Goal: Information Seeking & Learning: Learn about a topic

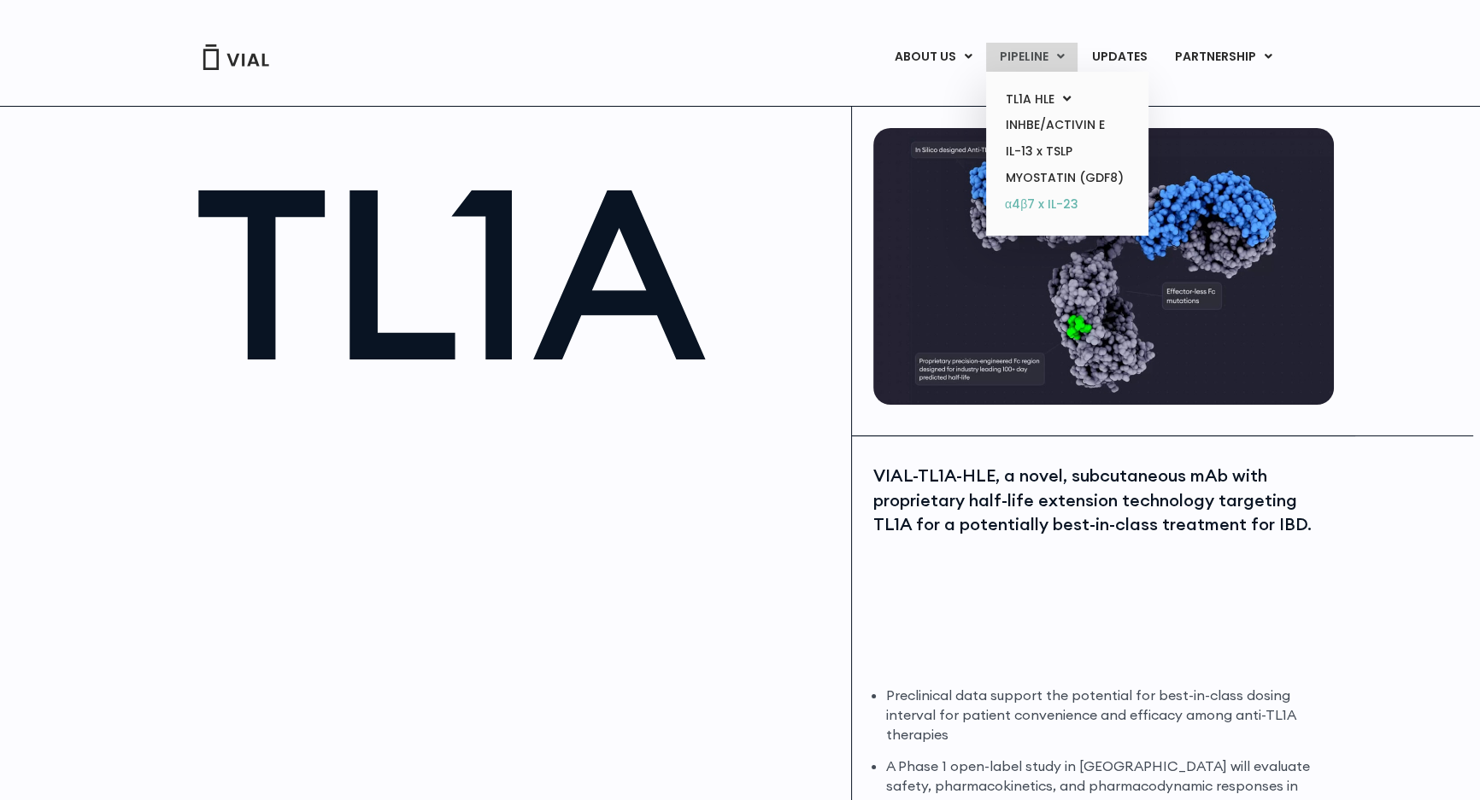
click at [1067, 213] on link "α4β7 x IL-23" at bounding box center [1067, 204] width 150 height 27
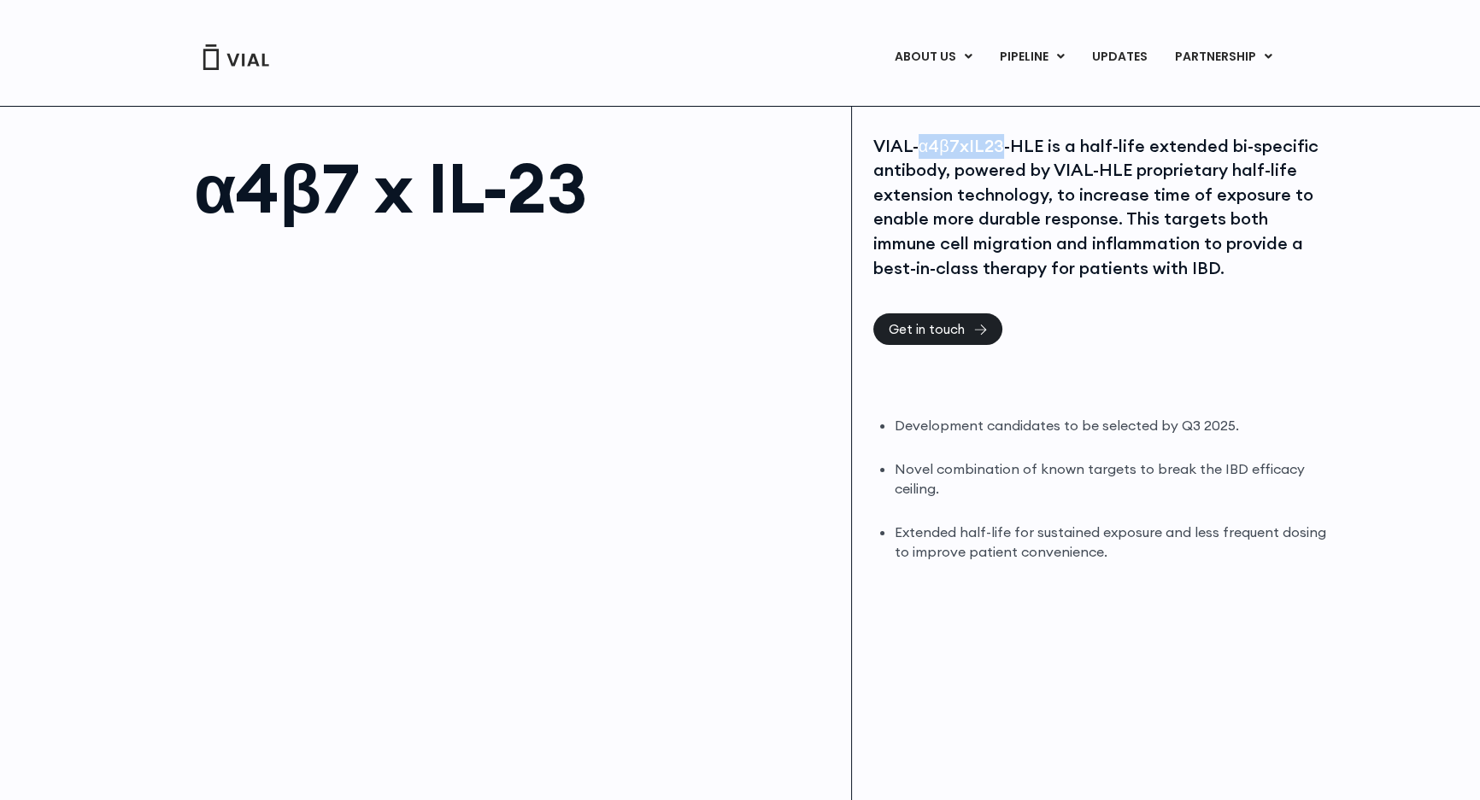
drag, startPoint x: 916, startPoint y: 145, endPoint x: 1002, endPoint y: 144, distance: 86.3
click at [1002, 144] on div "VIAL-α4β7xIL23-HLE is a half-life extended bi-specific antibody, powered by VIA…" at bounding box center [1101, 207] width 456 height 147
copy div "α4β7xIL23"
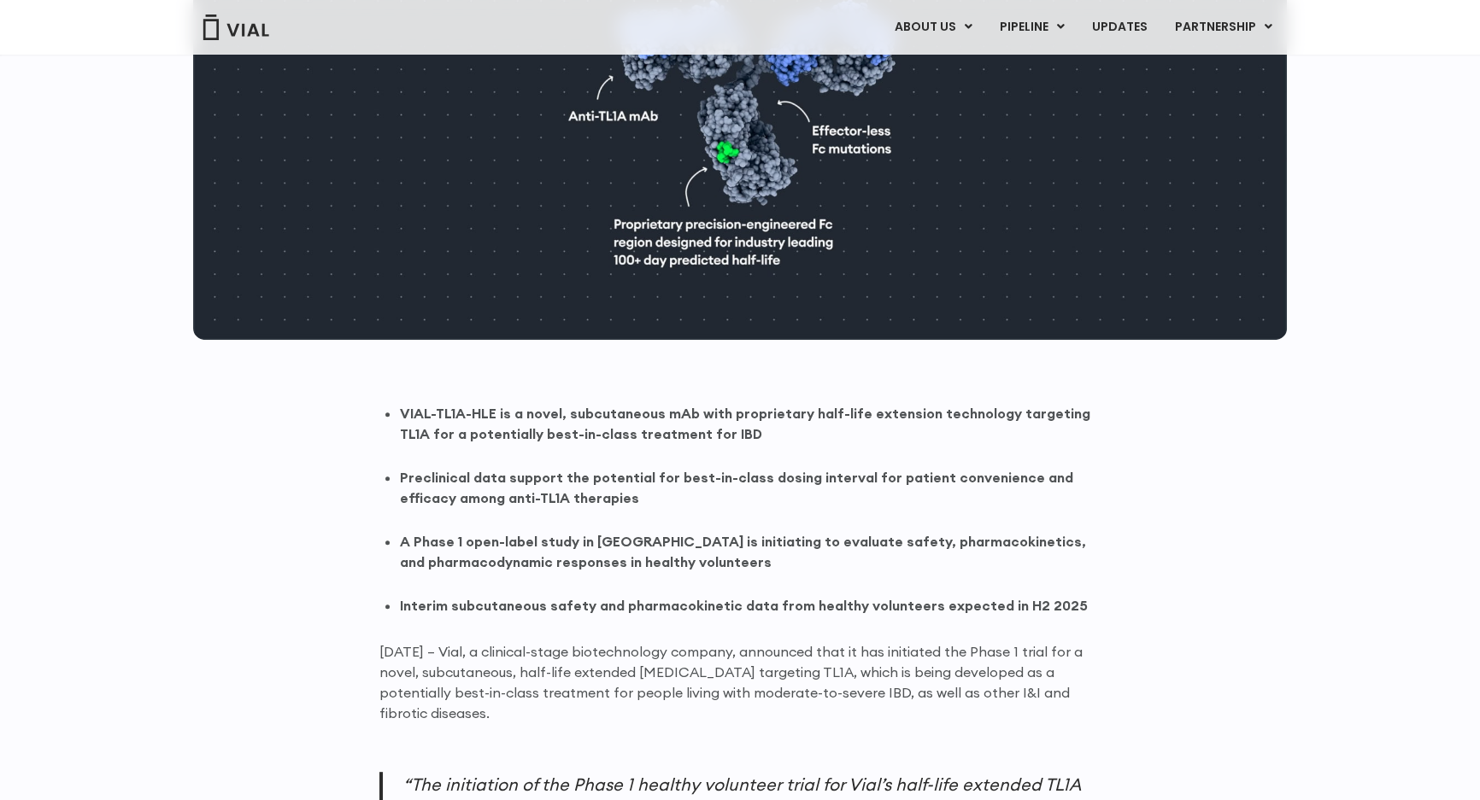
scroll to position [742, 0]
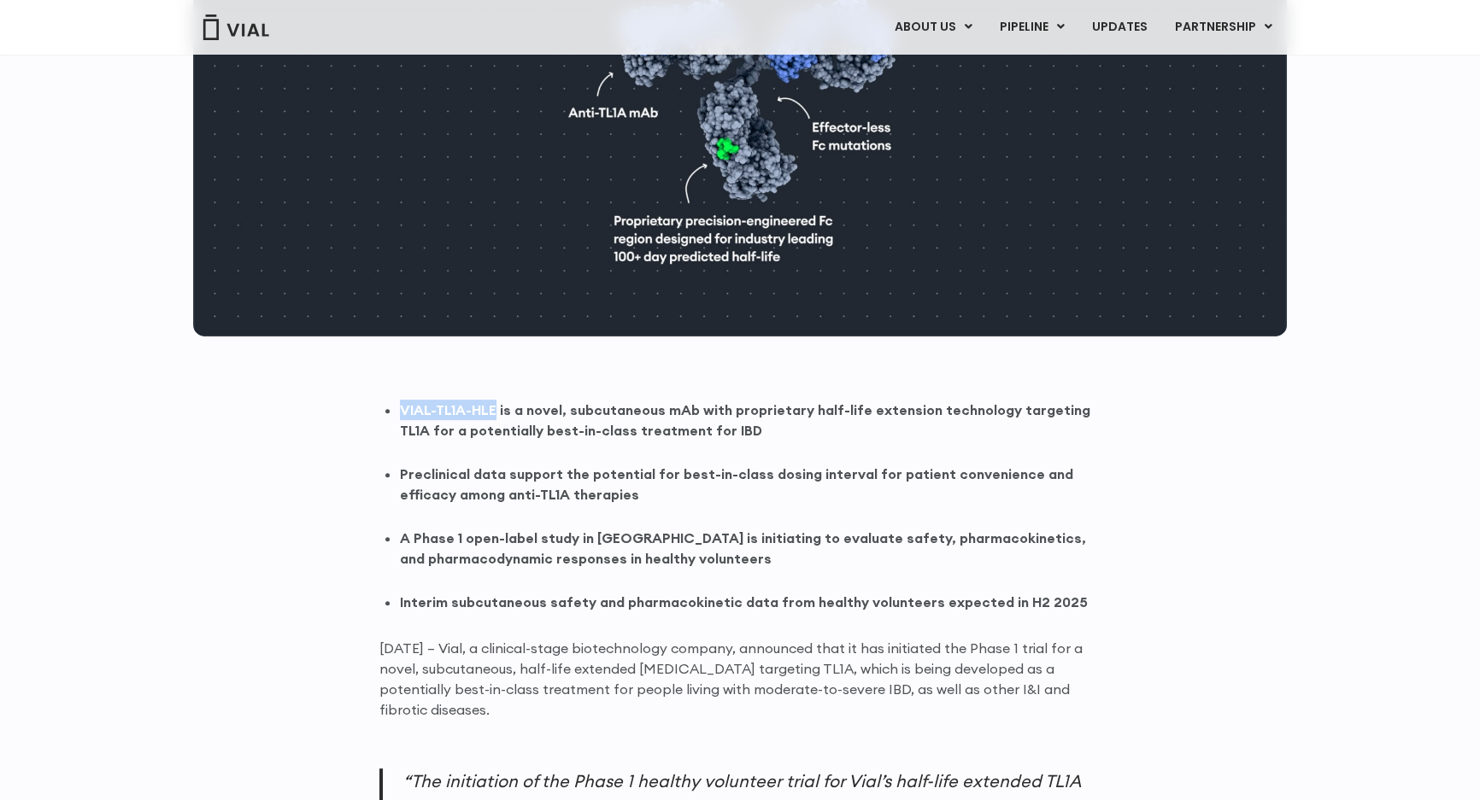
drag, startPoint x: 401, startPoint y: 412, endPoint x: 494, endPoint y: 411, distance: 93.1
click at [494, 411] on strong "VIAL-TL1A-HLE is a novel, subcutaneous mAb with proprietary half-life extension…" at bounding box center [745, 421] width 690 height 38
copy strong "VIAL-TL1A-HLE"
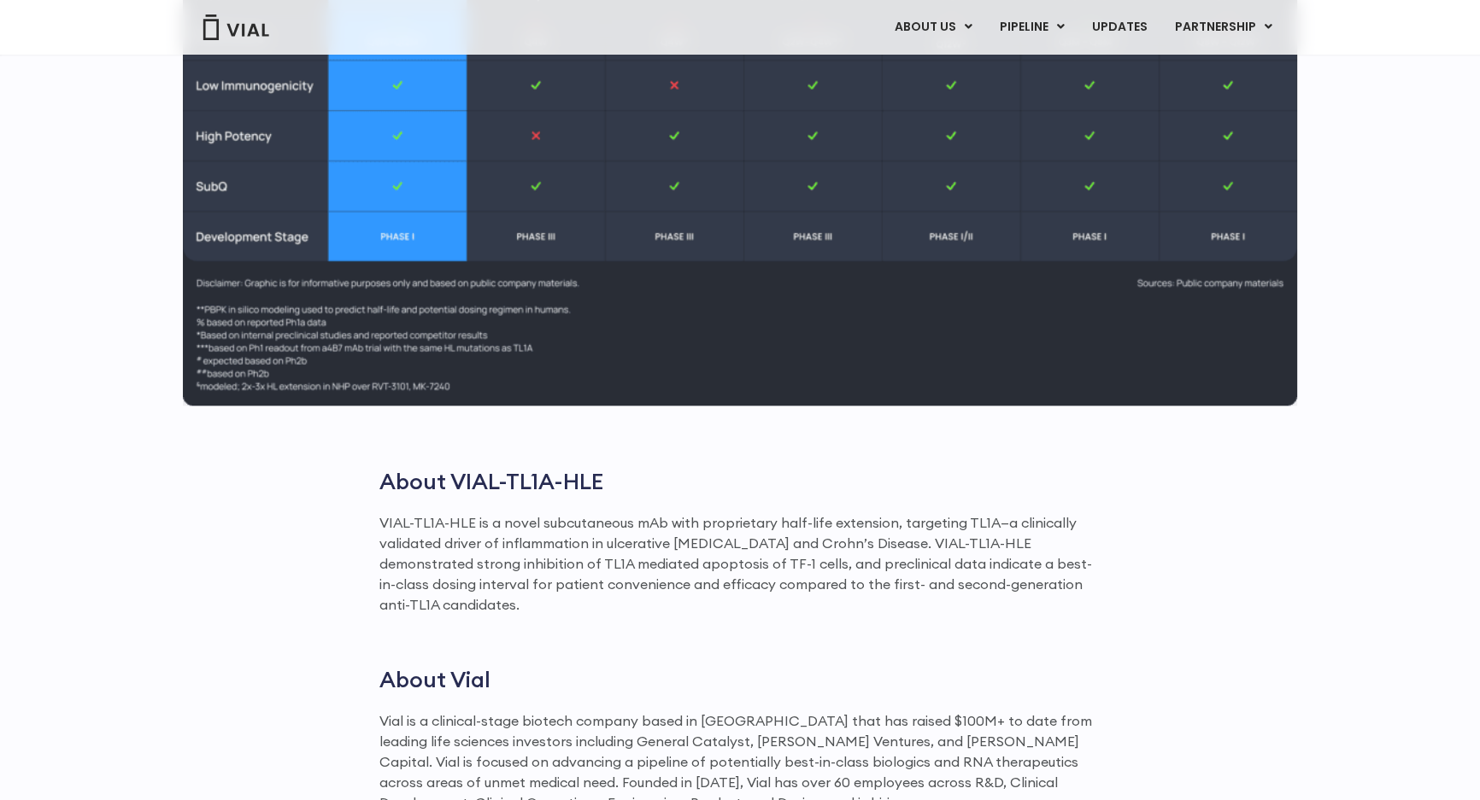
scroll to position [2484, 0]
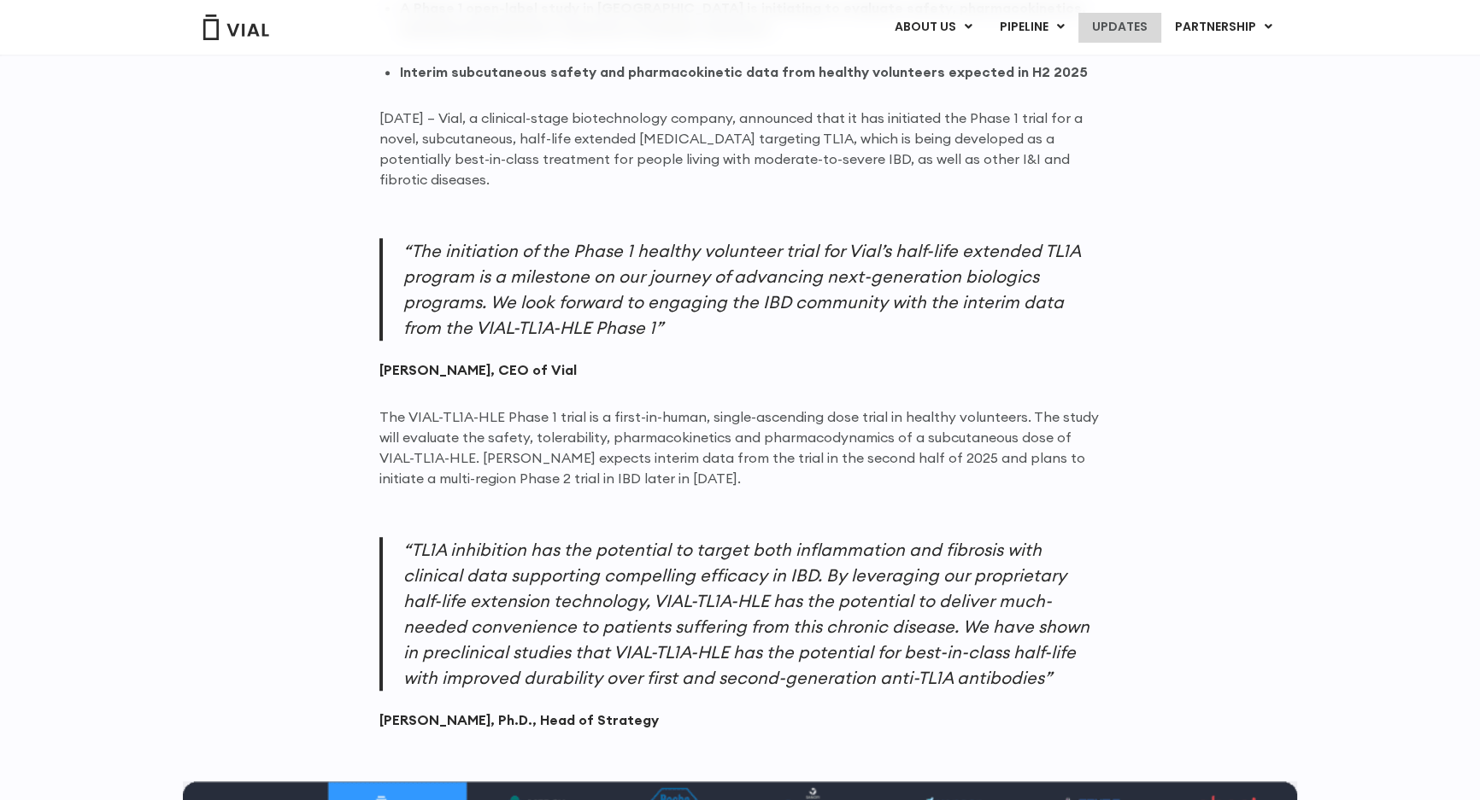
scroll to position [1271, 0]
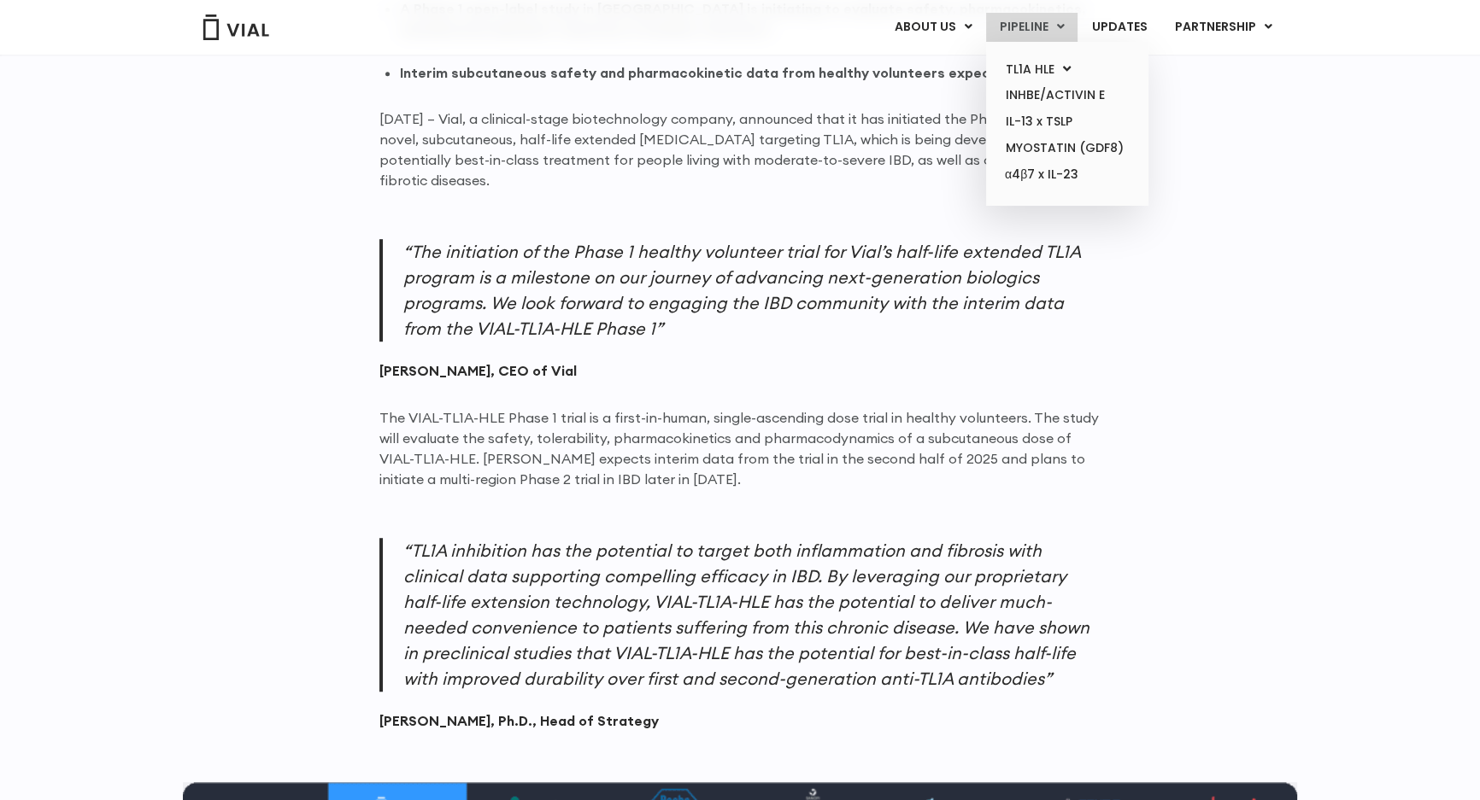
click at [1050, 28] on link "PIPELINE" at bounding box center [1031, 27] width 91 height 29
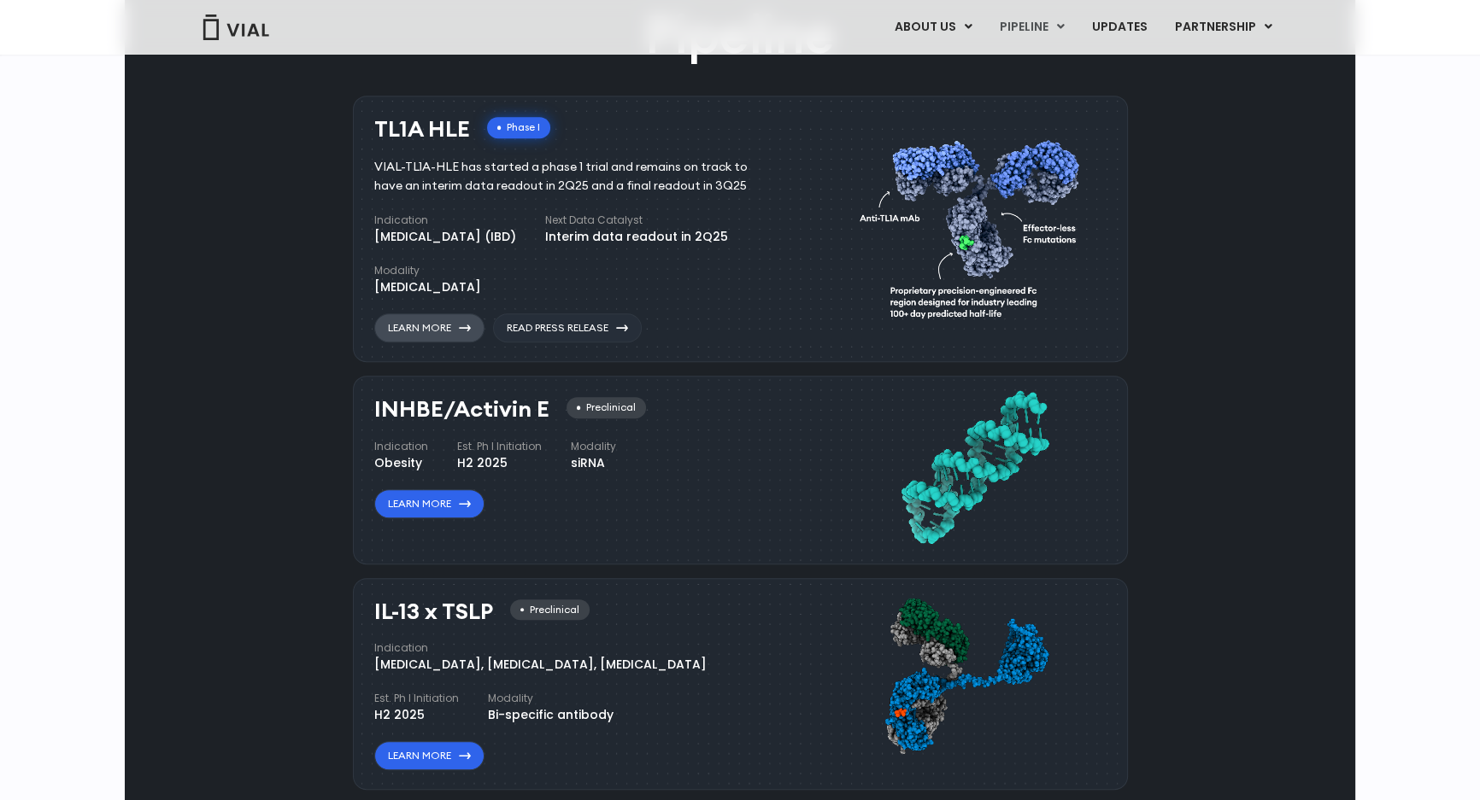
click at [435, 323] on link "Learn More" at bounding box center [429, 328] width 110 height 29
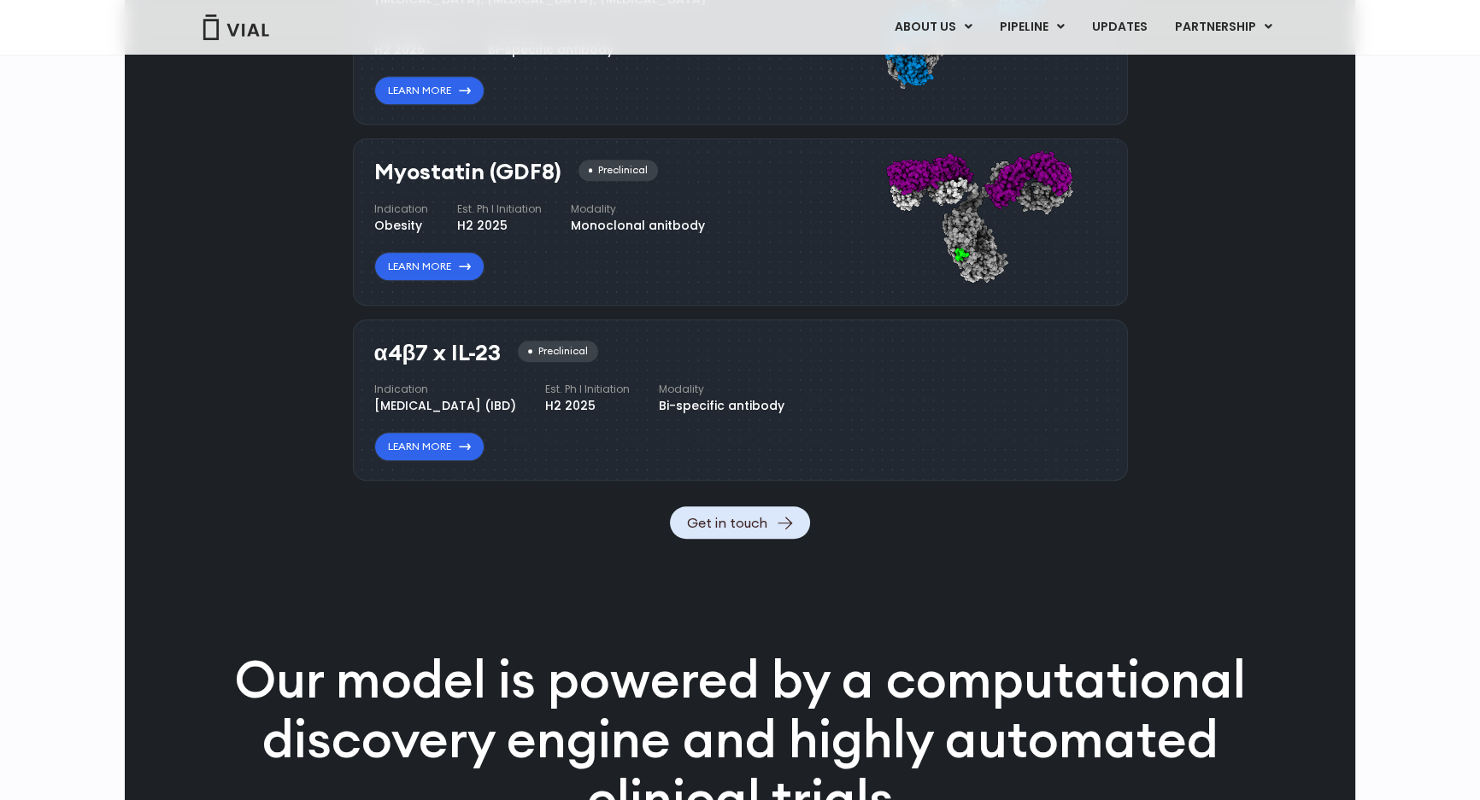
scroll to position [1698, 0]
click at [425, 460] on link "Learn More" at bounding box center [429, 445] width 110 height 29
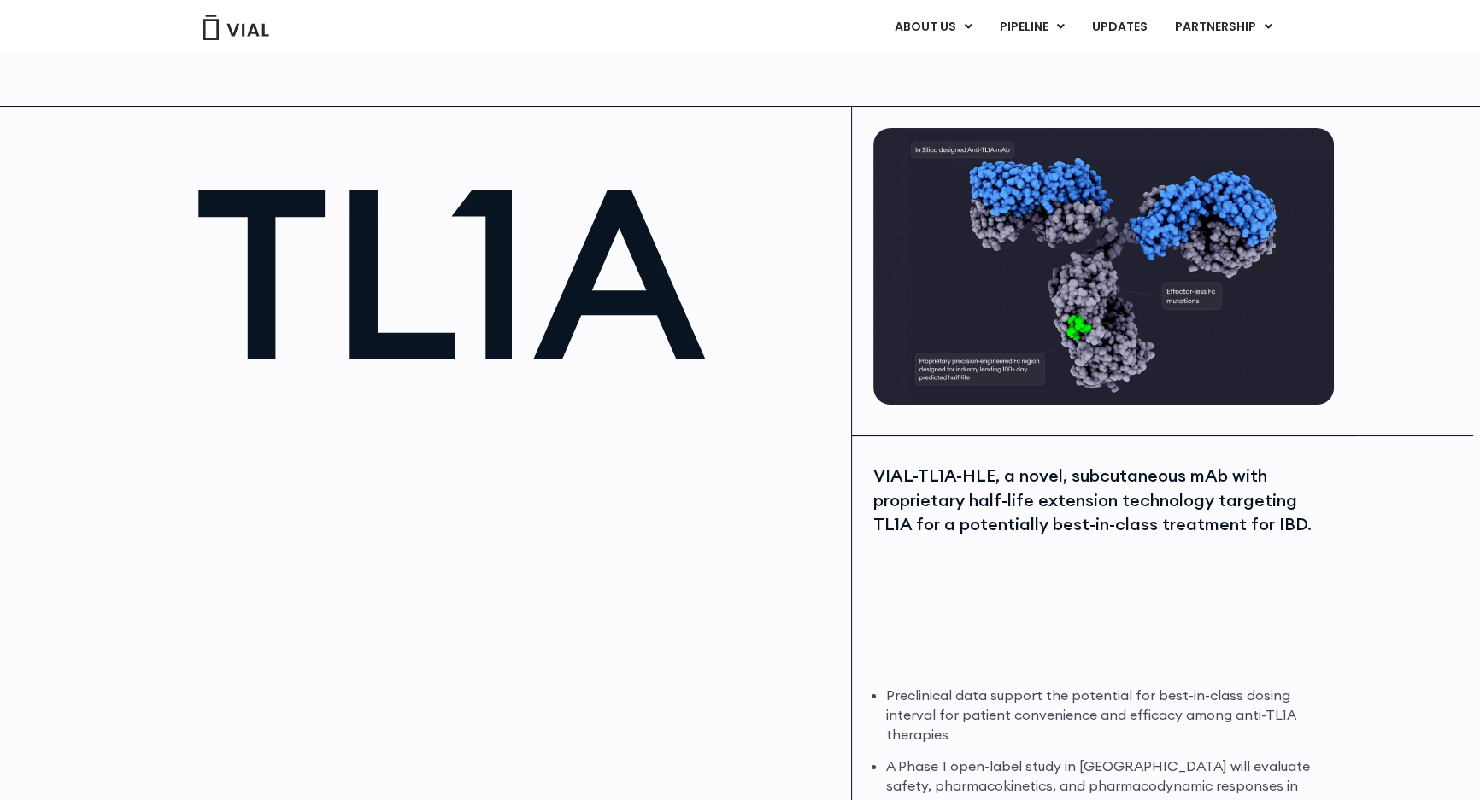
scroll to position [431, 0]
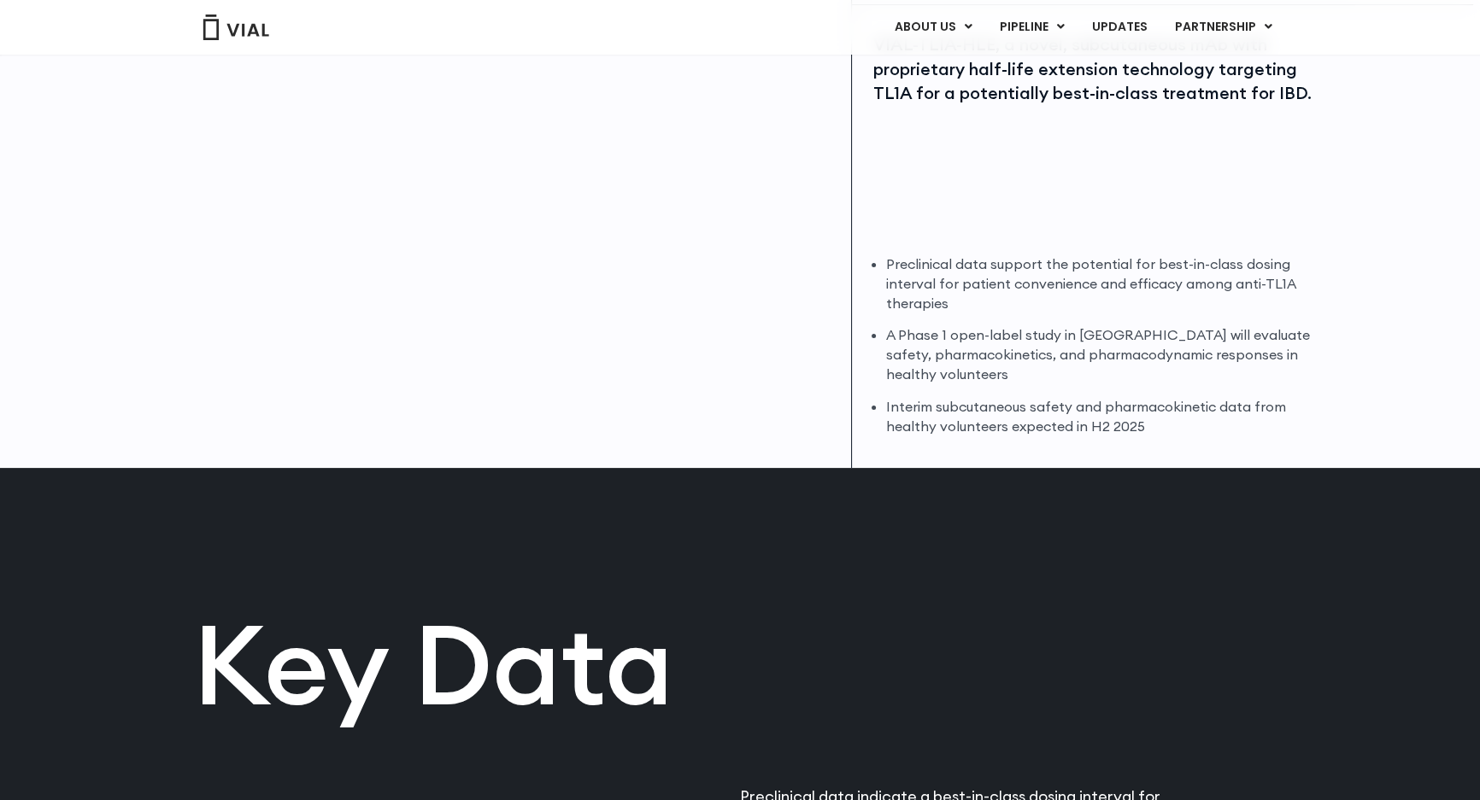
click at [473, 157] on div at bounding box center [514, 169] width 640 height 384
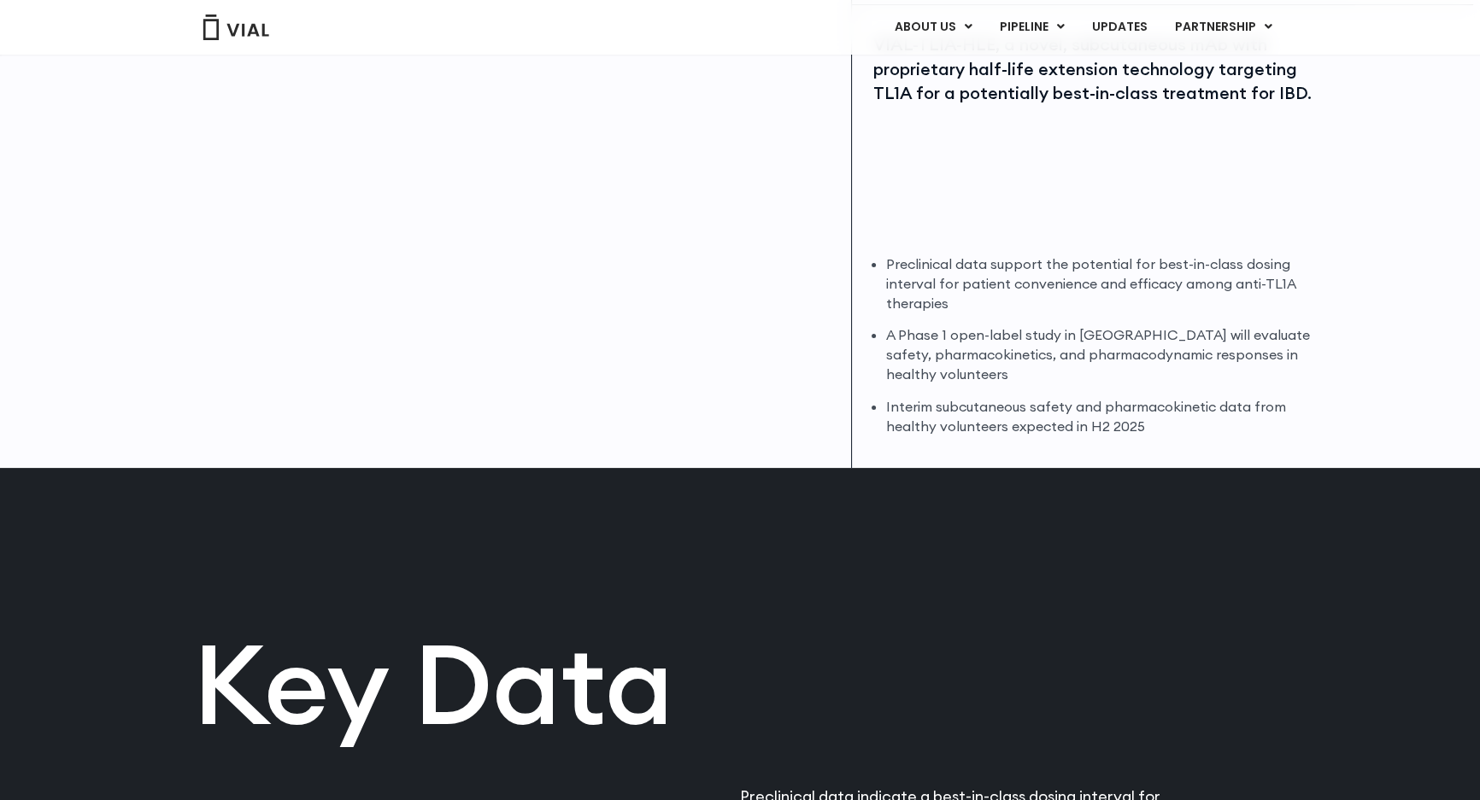
scroll to position [0, 0]
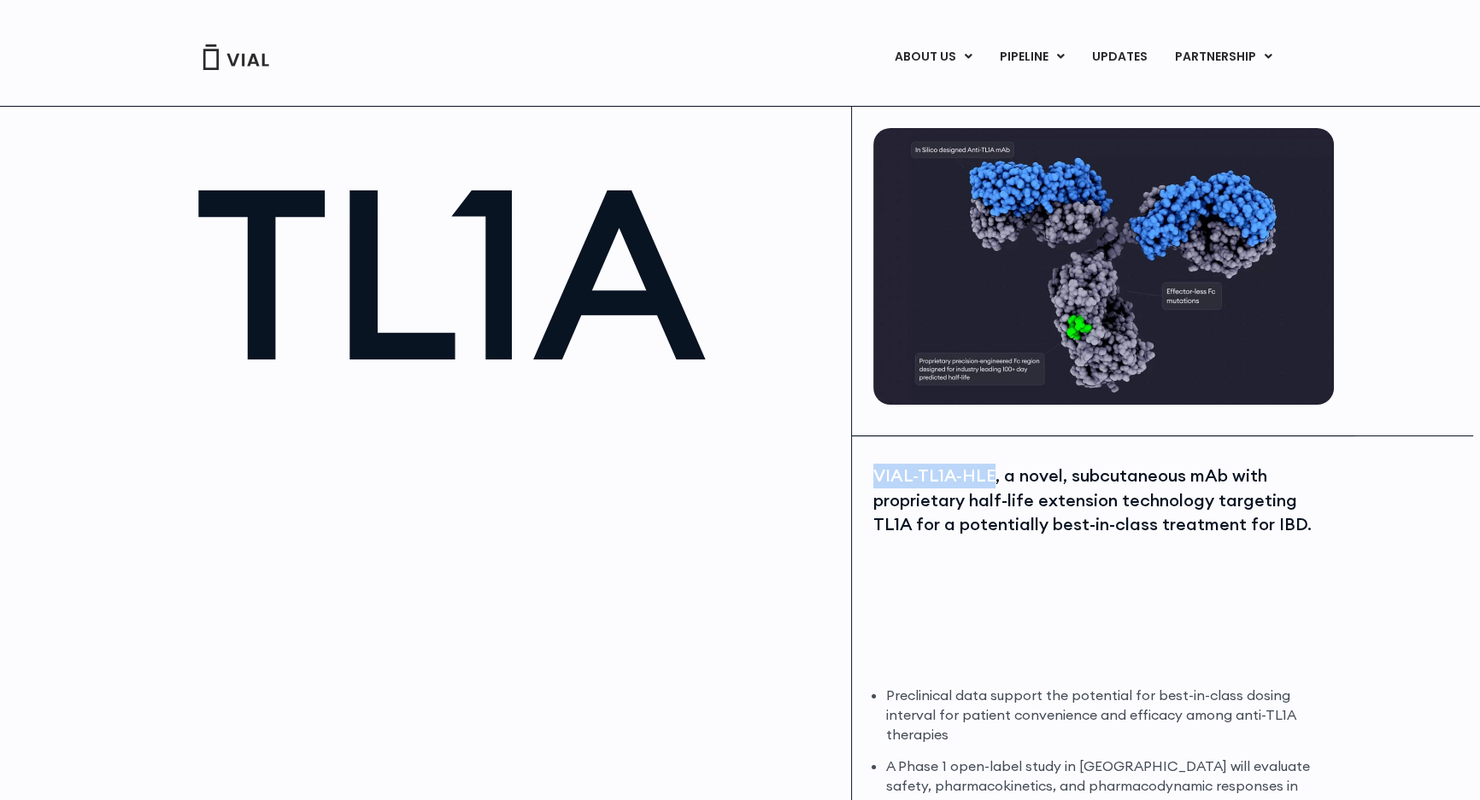
drag, startPoint x: 872, startPoint y: 478, endPoint x: 992, endPoint y: 468, distance: 120.0
click at [992, 468] on div "VIAL-TL1A-HLE, a novel, subcutaneous mAb with proprietary half-life extension t…" at bounding box center [1101, 500] width 456 height 73
copy div "VIAL-TL1A-HLE"
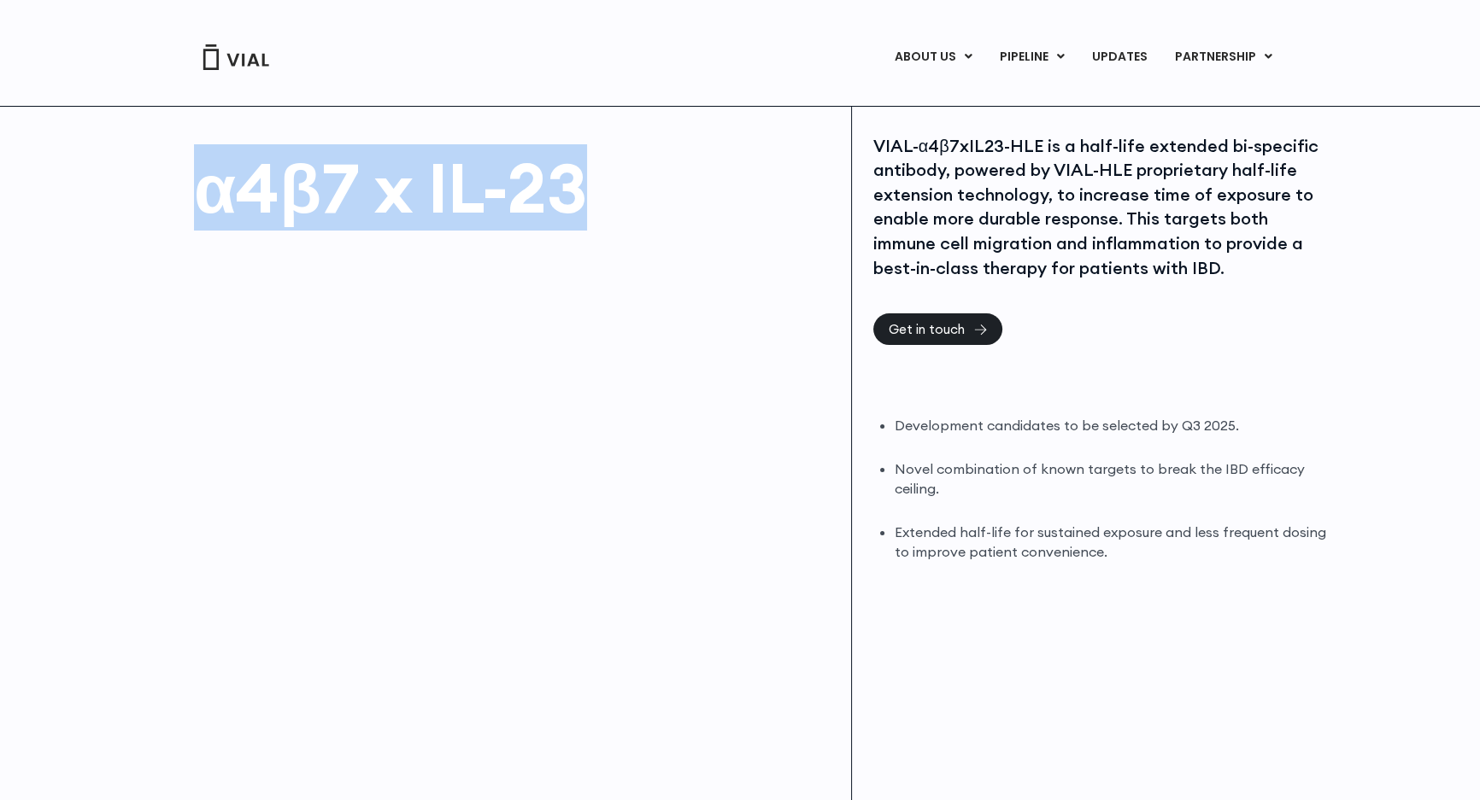
drag, startPoint x: 212, startPoint y: 182, endPoint x: 635, endPoint y: 175, distance: 422.9
click at [635, 175] on h1 "α4β7 x IL-23" at bounding box center [514, 188] width 640 height 68
copy h1 "α4β7 x IL-23"
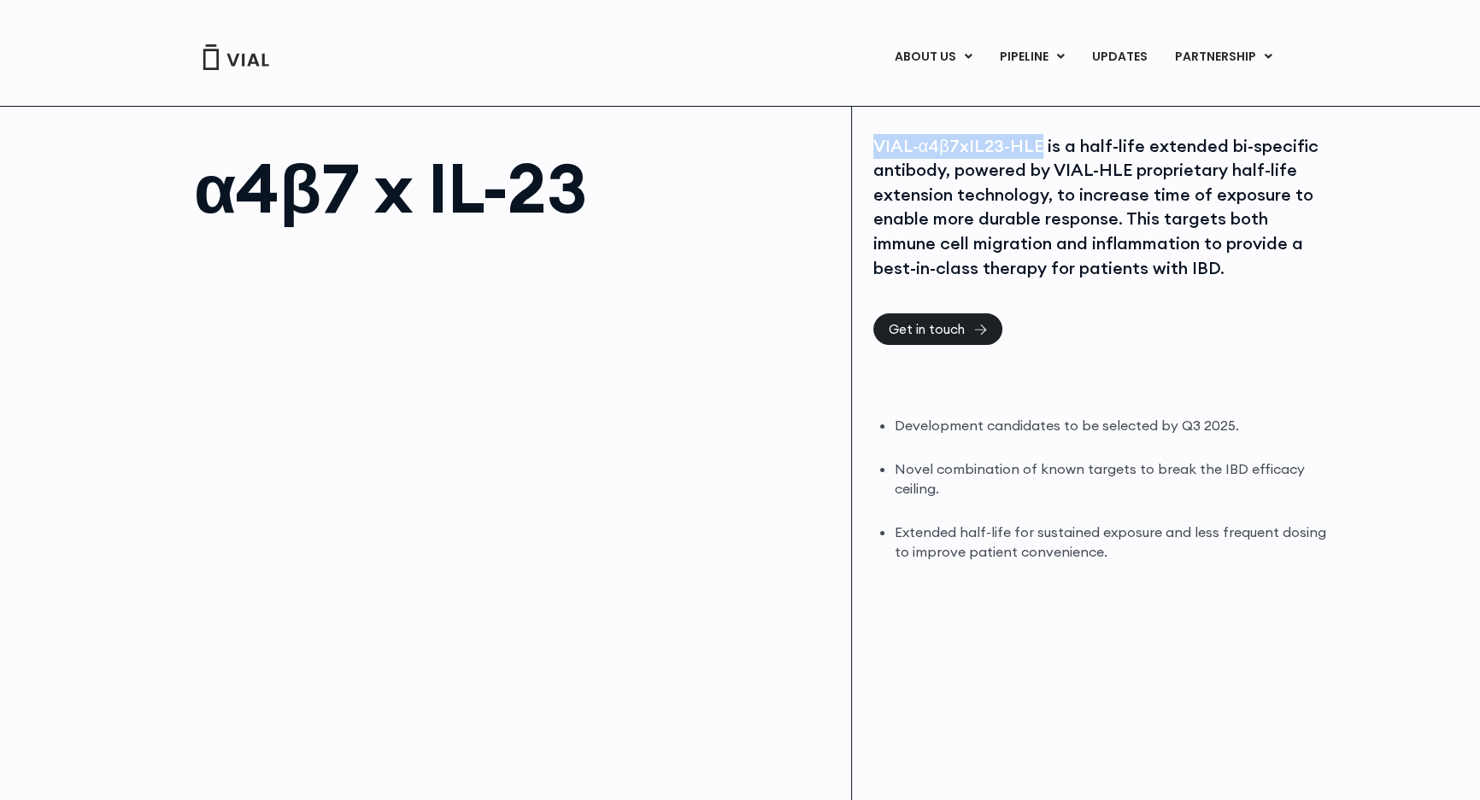
drag, startPoint x: 867, startPoint y: 148, endPoint x: 1036, endPoint y: 139, distance: 169.4
click at [1036, 139] on div "VIAL-α4β7xIL23-HLE is a half-life extended bi-specific antibody, powered by VIA…" at bounding box center [1103, 497] width 503 height 780
copy div "VIAL-α4β7xIL23-HLE"
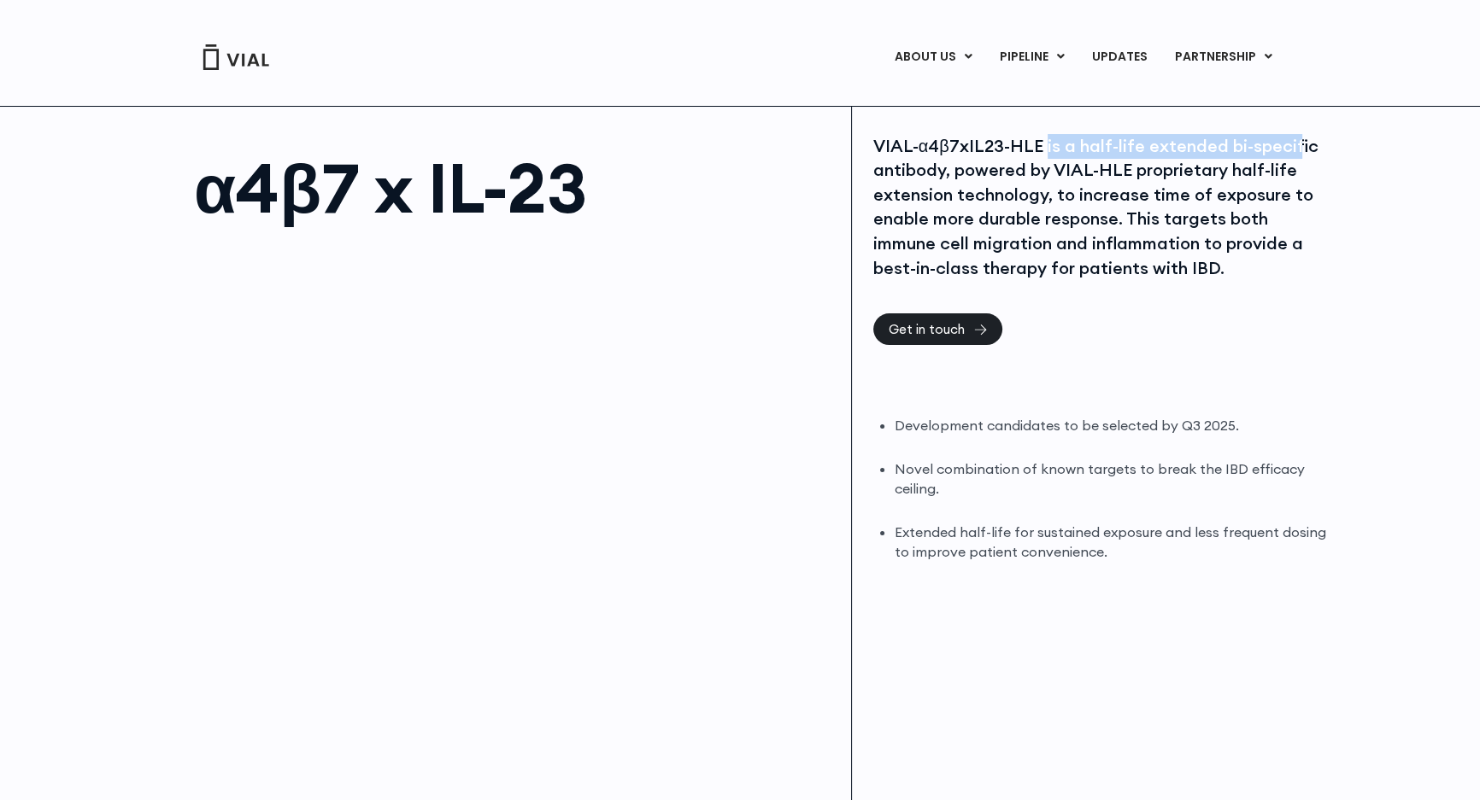
drag, startPoint x: 1044, startPoint y: 148, endPoint x: 1293, endPoint y: 132, distance: 250.0
click at [1293, 132] on div "VIAL-α4β7xIL23-HLE is a half-life extended bi-specific antibody, powered by VIA…" at bounding box center [1103, 497] width 503 height 780
copy div "is a half-life extended bi-specif"
